Goal: Task Accomplishment & Management: Understand process/instructions

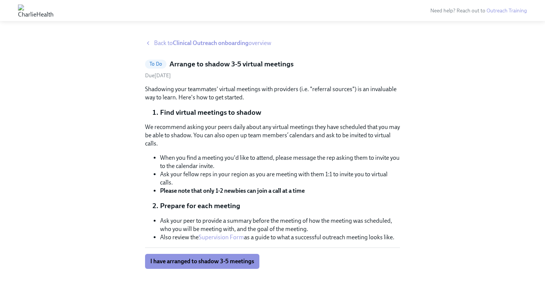
click at [161, 40] on span "Back to Clinical Outreach onboarding overview" at bounding box center [212, 43] width 117 height 8
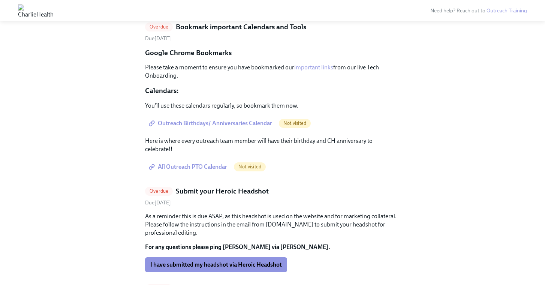
scroll to position [1718, 0]
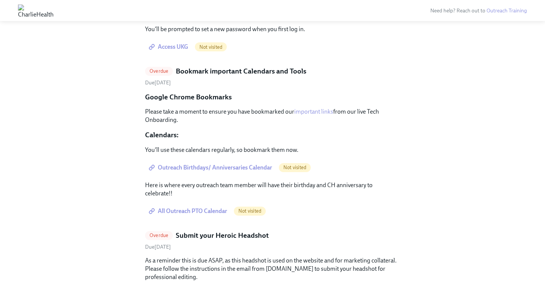
click at [167, 51] on span "Access UKG" at bounding box center [169, 47] width 38 height 8
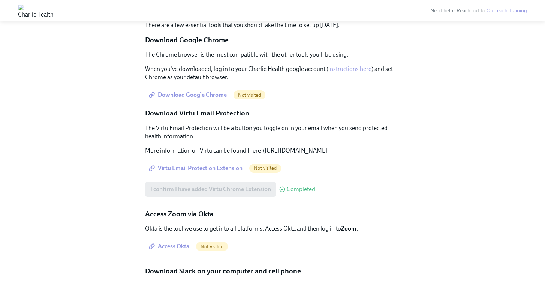
scroll to position [1173, 0]
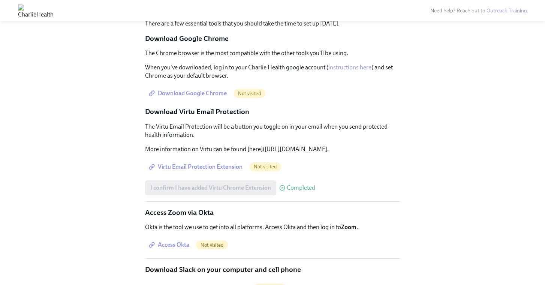
click at [199, 101] on link "Download Google Chrome" at bounding box center [188, 93] width 87 height 15
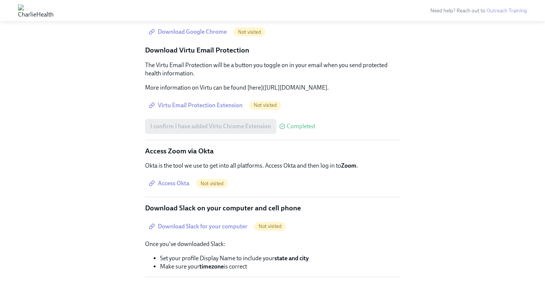
scroll to position [1235, 0]
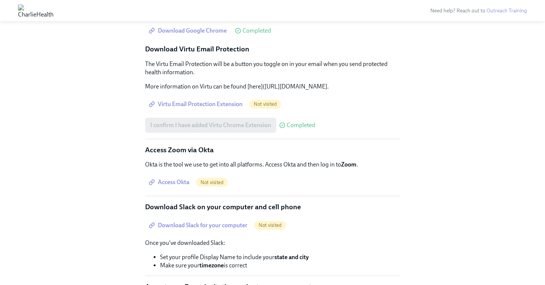
click at [216, 108] on span "Virtu Email Protection Extension" at bounding box center [196, 105] width 92 height 8
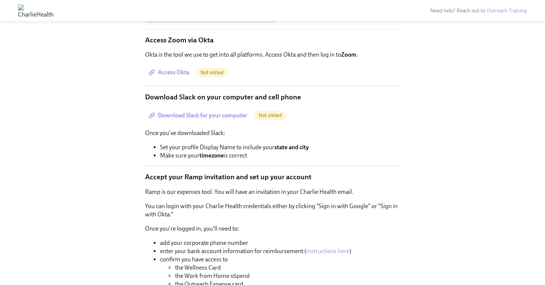
scroll to position [1366, 0]
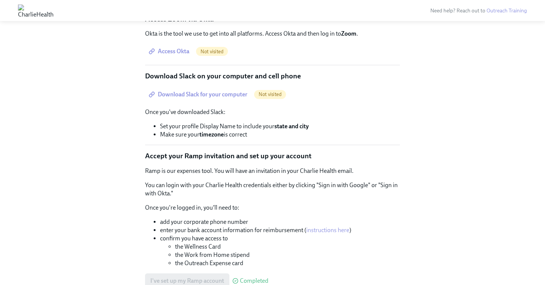
click at [175, 59] on link "Access Okta" at bounding box center [170, 51] width 50 height 15
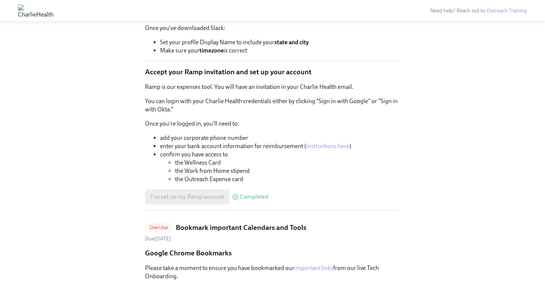
scroll to position [1454, 0]
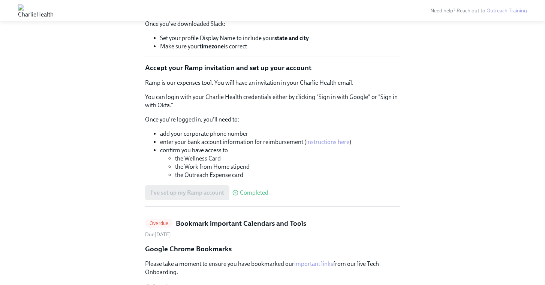
click at [224, 10] on span "Download Slack for your computer" at bounding box center [198, 7] width 97 height 8
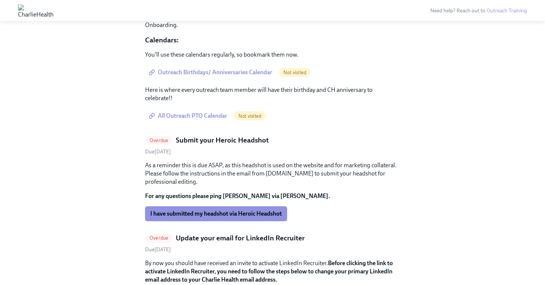
scroll to position [1701, 0]
click at [229, 77] on span "Outreach Birthdays/ Anniversaries Calendar" at bounding box center [211, 73] width 122 height 8
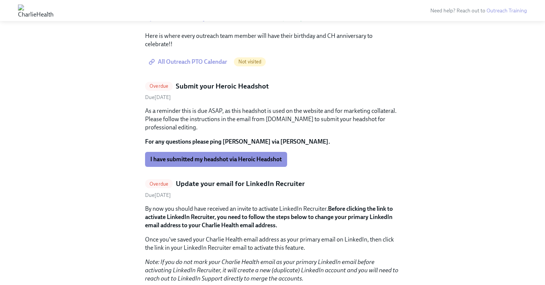
scroll to position [1254, 0]
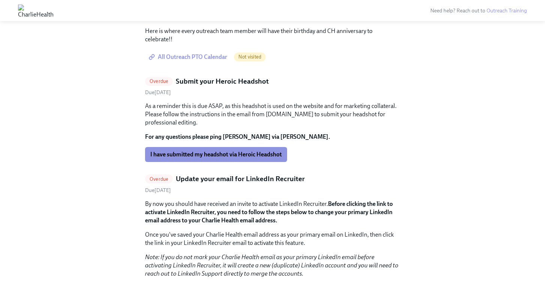
click at [209, 61] on span "All Outreach PTO Calendar" at bounding box center [188, 57] width 77 height 8
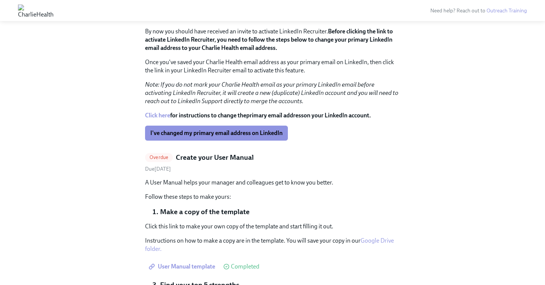
scroll to position [1268, 0]
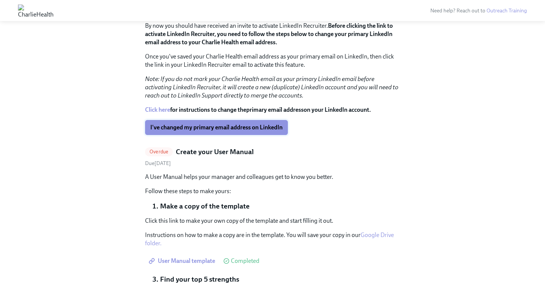
click at [230, 131] on span "I've changed my primary email address on LinkedIn" at bounding box center [216, 128] width 132 height 8
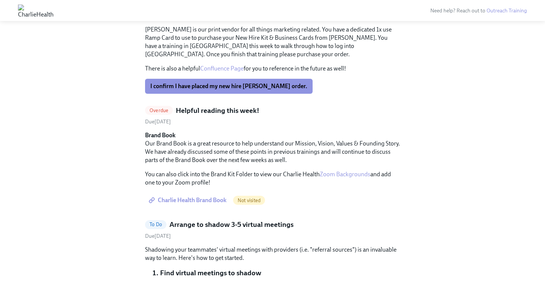
scroll to position [1562, 0]
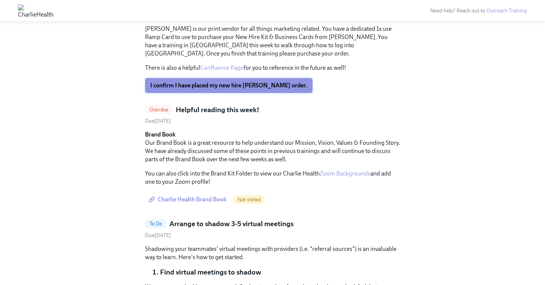
click at [217, 89] on span "I confirm I have placed my new hire [PERSON_NAME] order." at bounding box center [228, 86] width 157 height 8
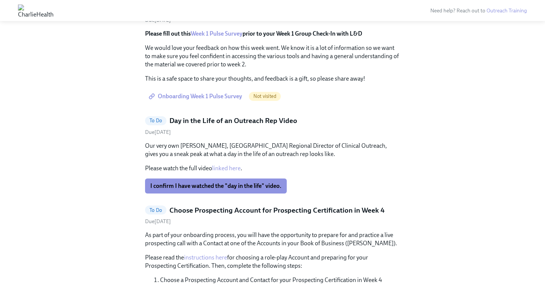
scroll to position [1879, 0]
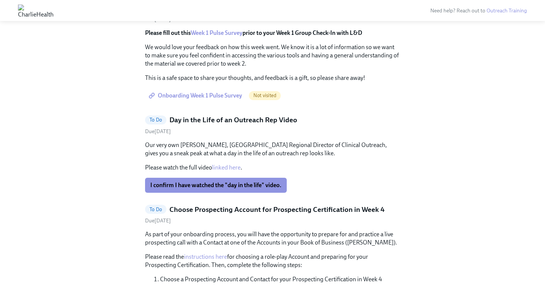
click at [213, 99] on span "Onboarding Week 1 Pulse Survey" at bounding box center [196, 96] width 92 height 8
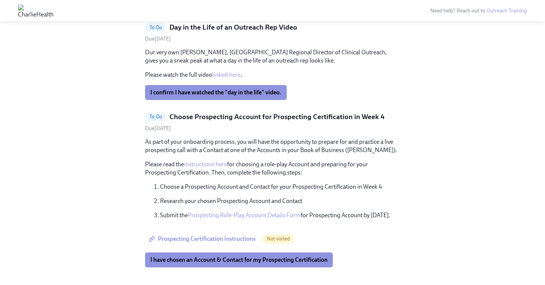
scroll to position [1860, 0]
